Goal: Information Seeking & Learning: Learn about a topic

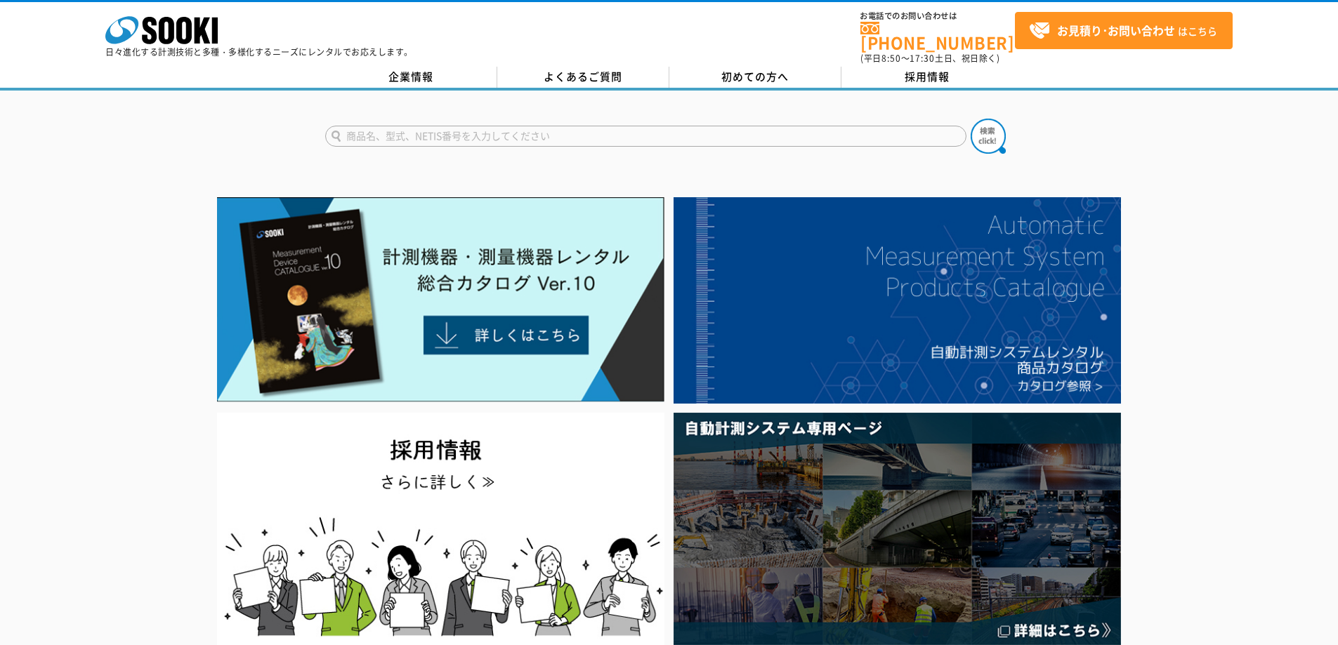
click at [379, 67] on link "企業情報" at bounding box center [411, 77] width 172 height 21
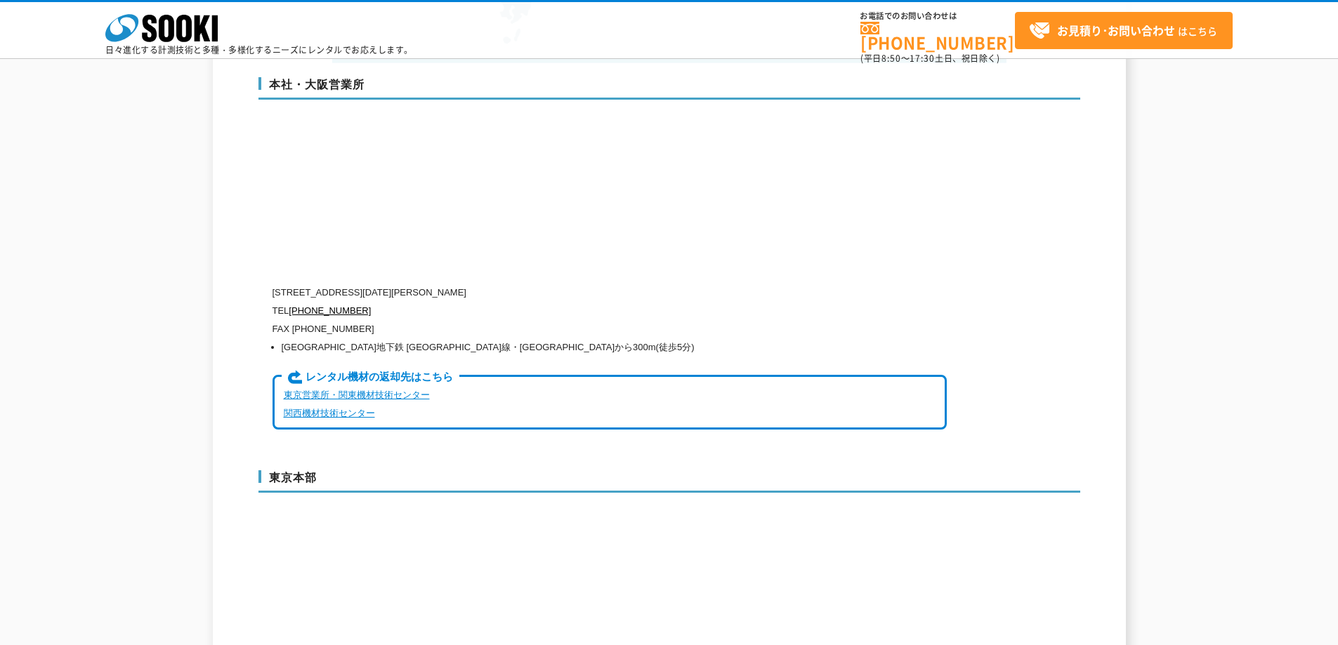
scroll to position [3371, 0]
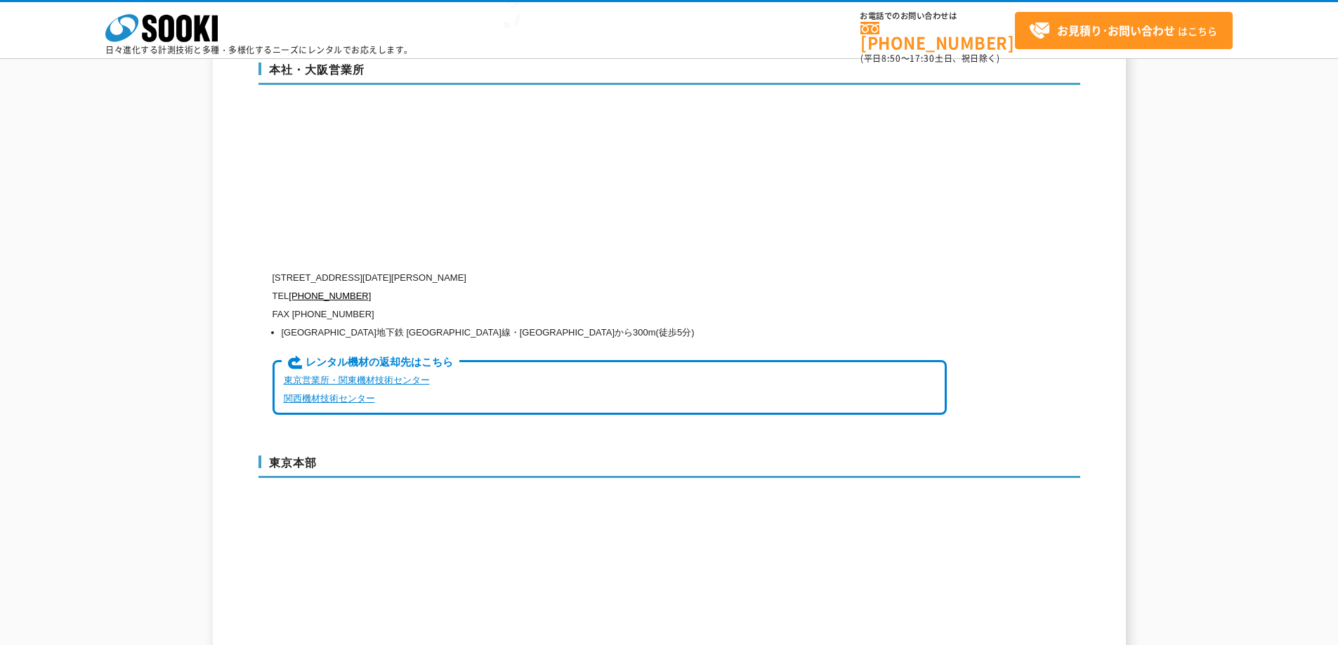
click at [340, 393] on link "関西機材技術センター" at bounding box center [329, 398] width 91 height 11
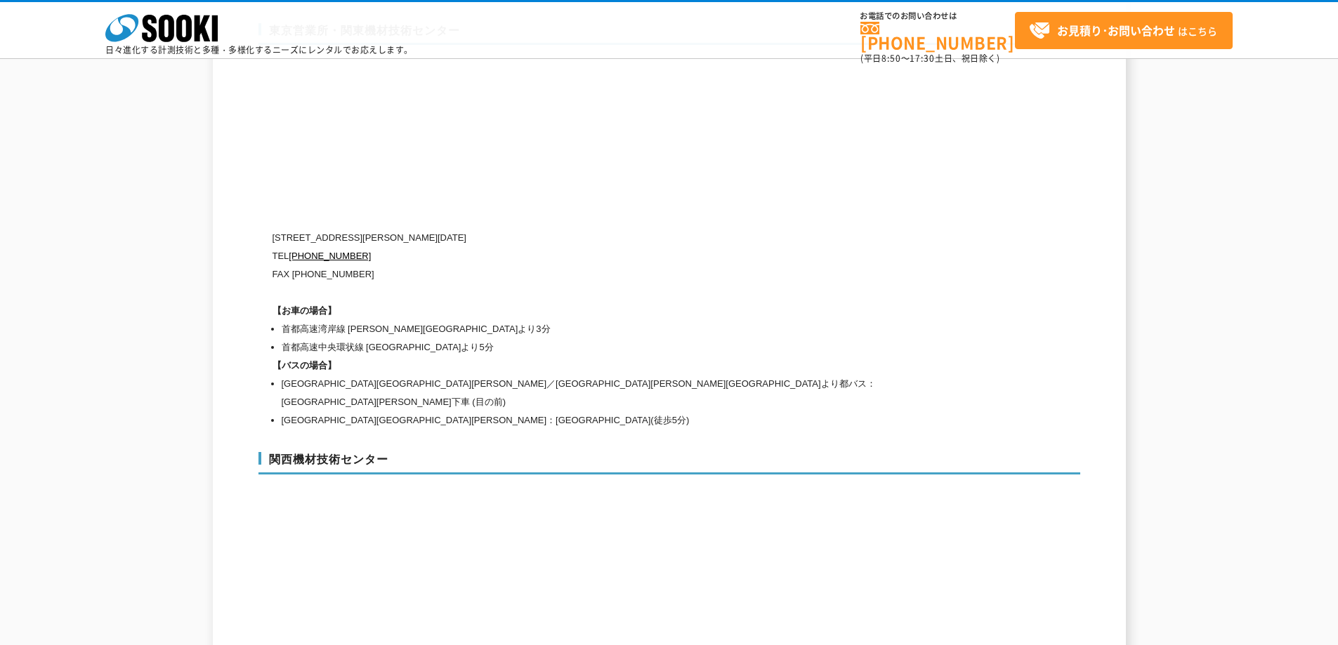
scroll to position [5673, 0]
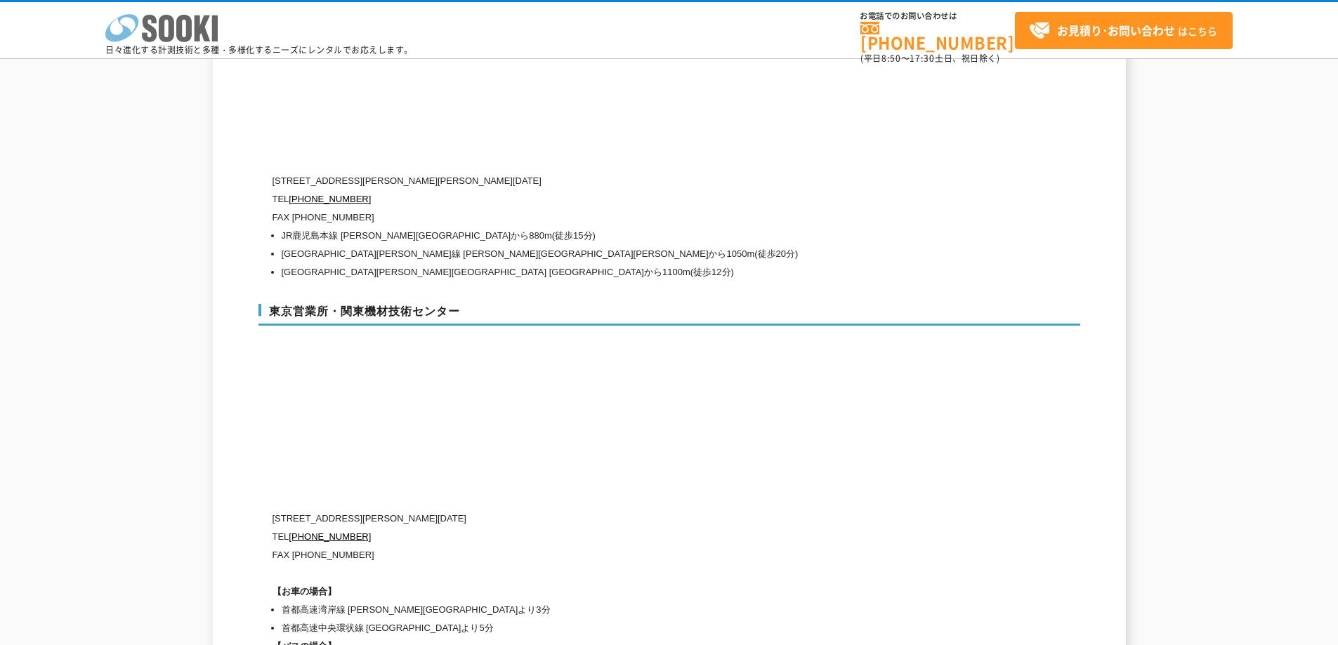
click at [152, 29] on icon at bounding box center [149, 28] width 15 height 27
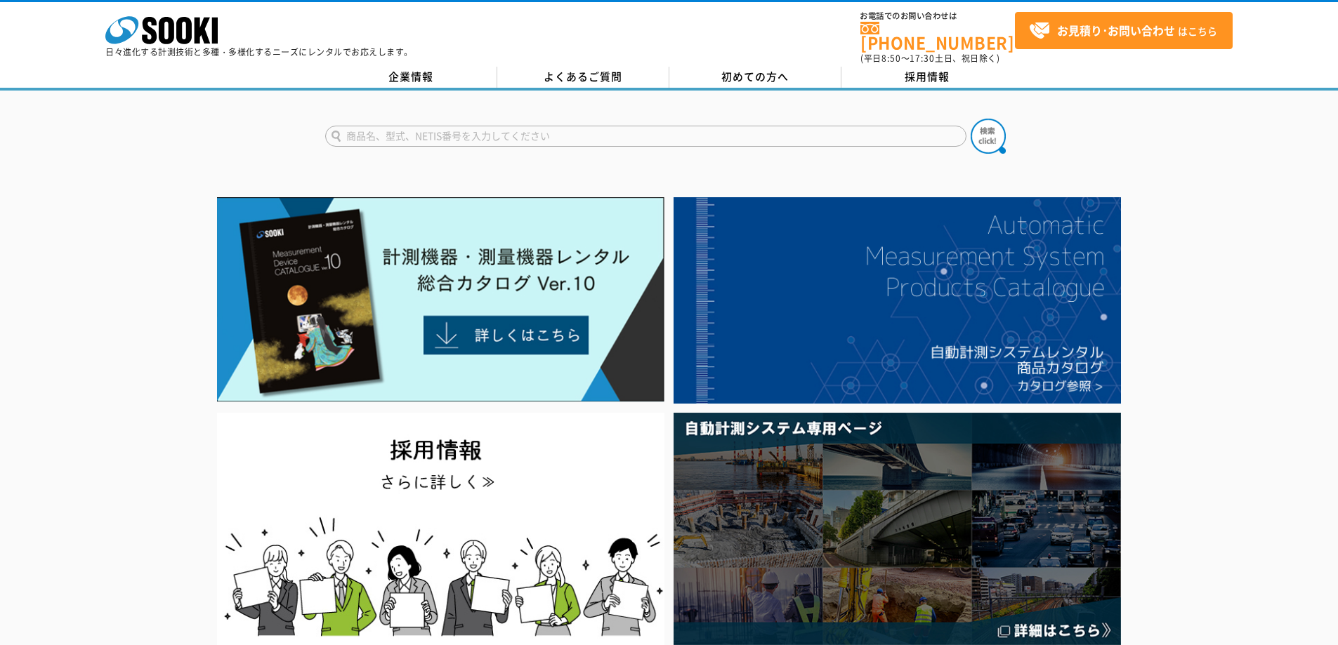
click at [419, 126] on input "text" at bounding box center [645, 136] width 641 height 21
type input "SVD"
click at [971, 119] on button at bounding box center [988, 136] width 35 height 35
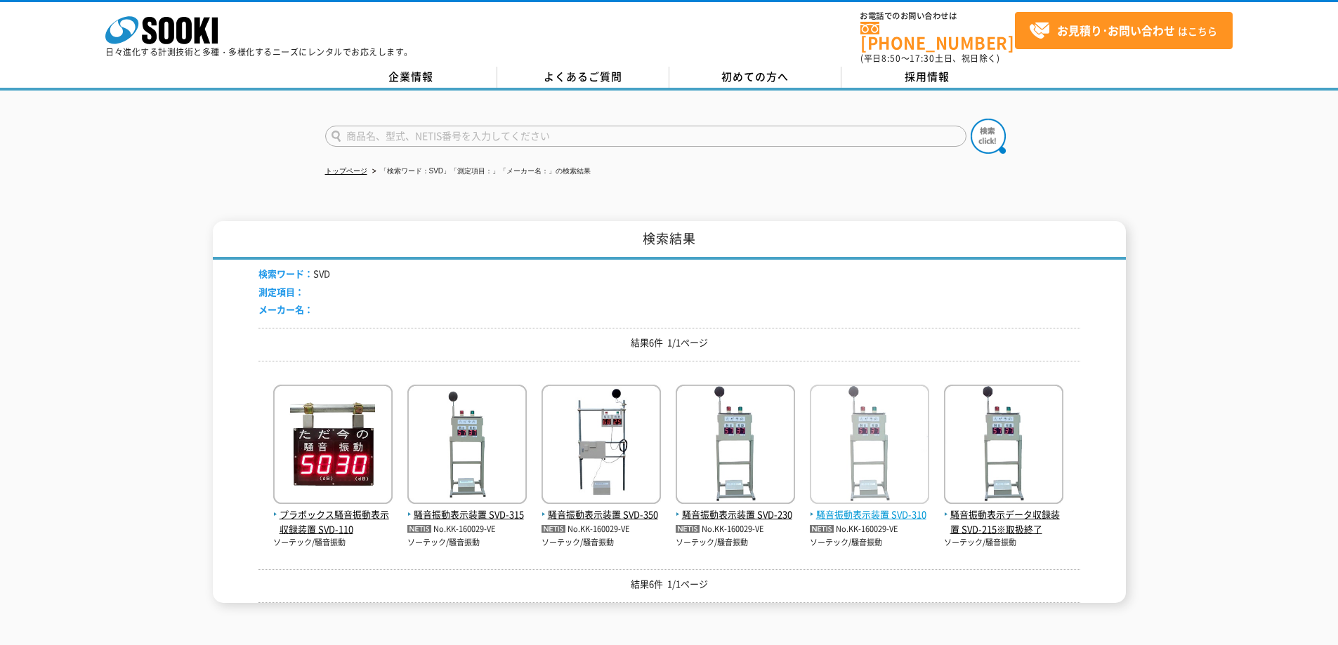
click at [888, 436] on img at bounding box center [869, 446] width 119 height 123
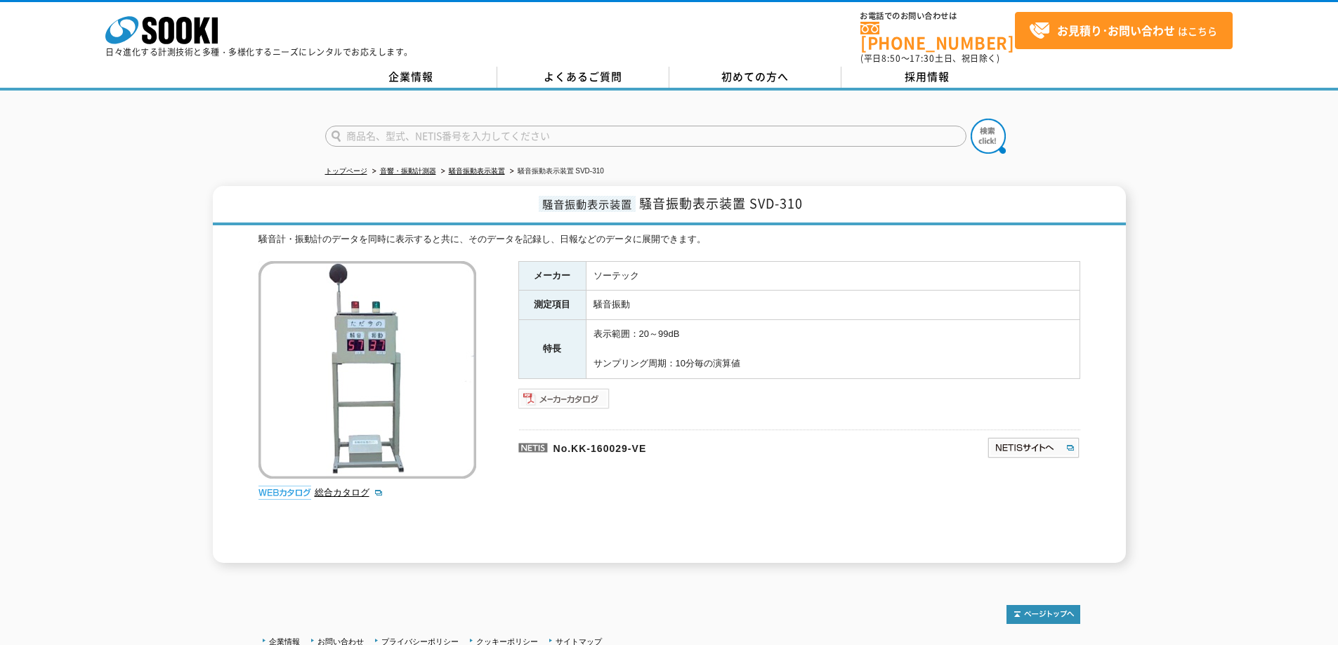
click at [587, 392] on img at bounding box center [564, 399] width 92 height 22
click at [891, 460] on div "メーカー ソーテック 測定項目 騒音振動 特長 表示範囲：20～99dB サンプリング周期：10分毎の演算値 No.KK-160029-VE" at bounding box center [799, 412] width 562 height 302
